Goal: Subscribe to service/newsletter

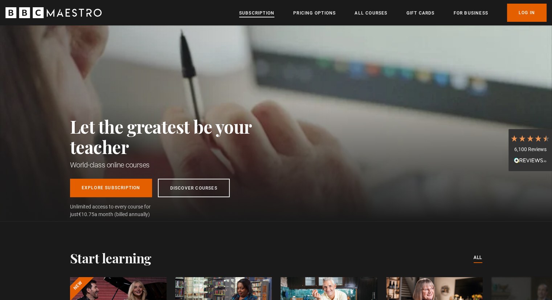
click at [260, 12] on link "Subscription" at bounding box center [256, 12] width 35 height 7
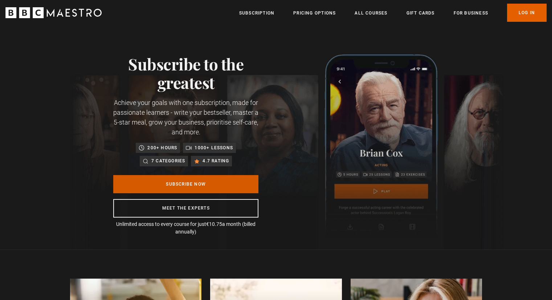
click at [193, 181] on link "Subscribe Now" at bounding box center [185, 184] width 145 height 18
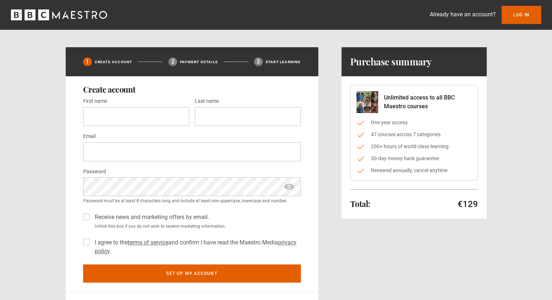
click at [47, 19] on icon "BBC Maestro" at bounding box center [43, 14] width 11 height 11
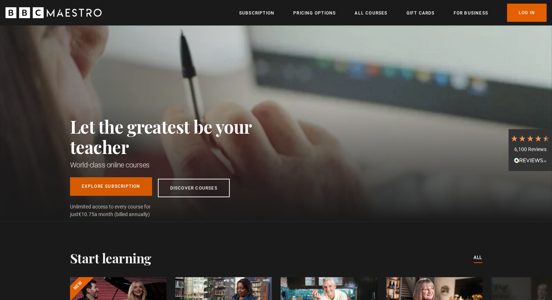
click at [128, 189] on link "Explore Subscription" at bounding box center [111, 186] width 82 height 19
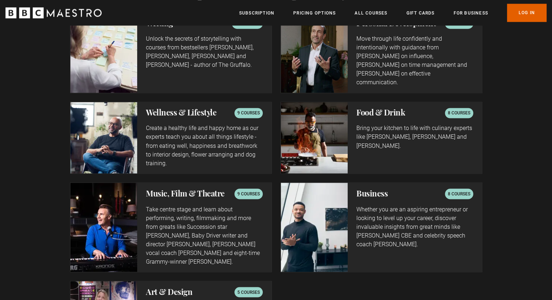
scroll to position [1246, 0]
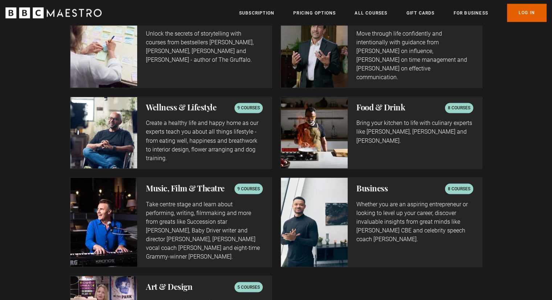
click at [211, 103] on h2 "Wellness & Lifestyle" at bounding box center [181, 107] width 70 height 9
